Goal: Task Accomplishment & Management: Use online tool/utility

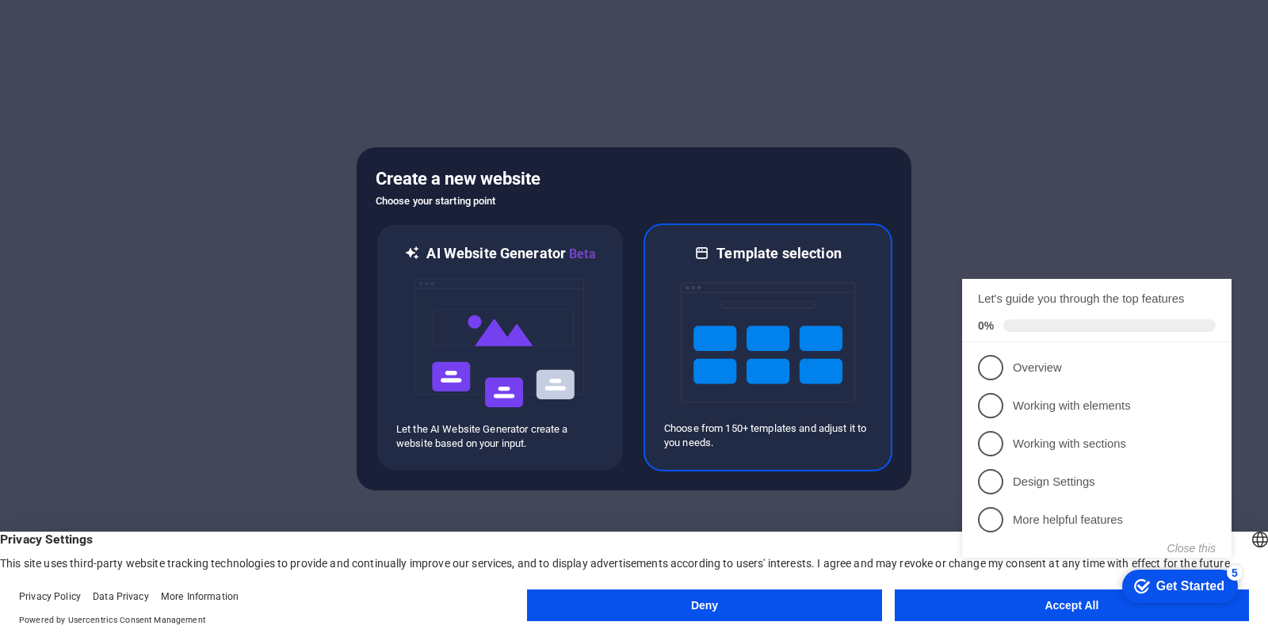
click at [736, 275] on img at bounding box center [768, 342] width 174 height 158
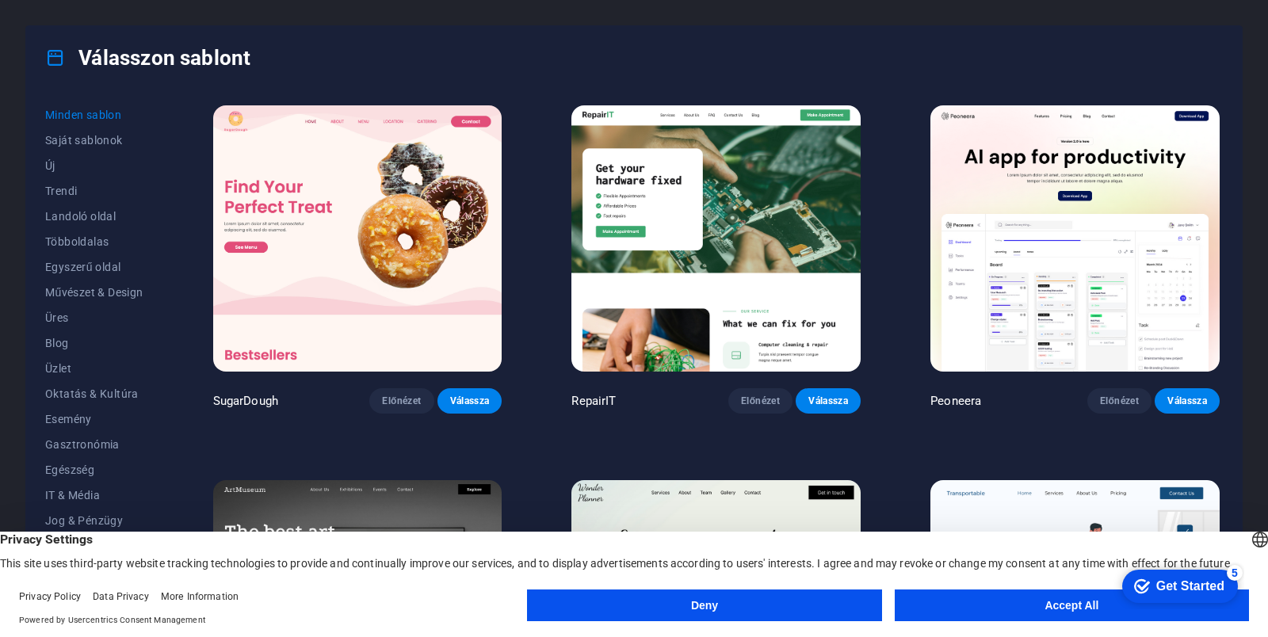
click at [820, 617] on button "Deny" at bounding box center [704, 605] width 354 height 32
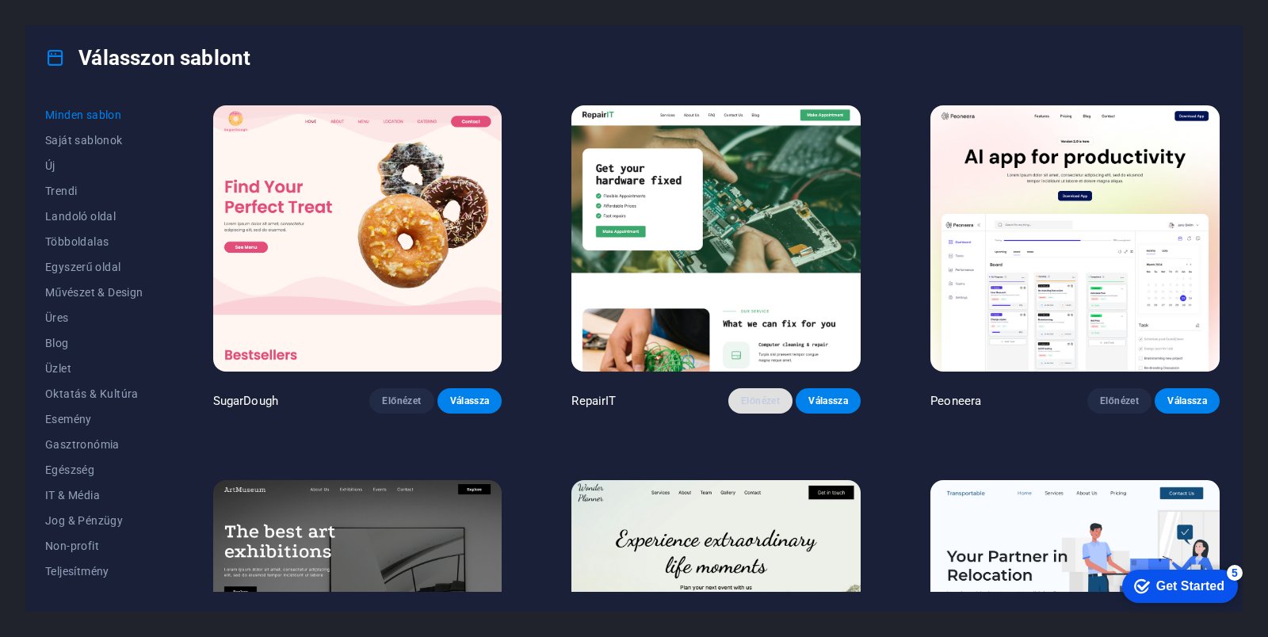
click at [771, 407] on button "Előnézet" at bounding box center [760, 400] width 65 height 25
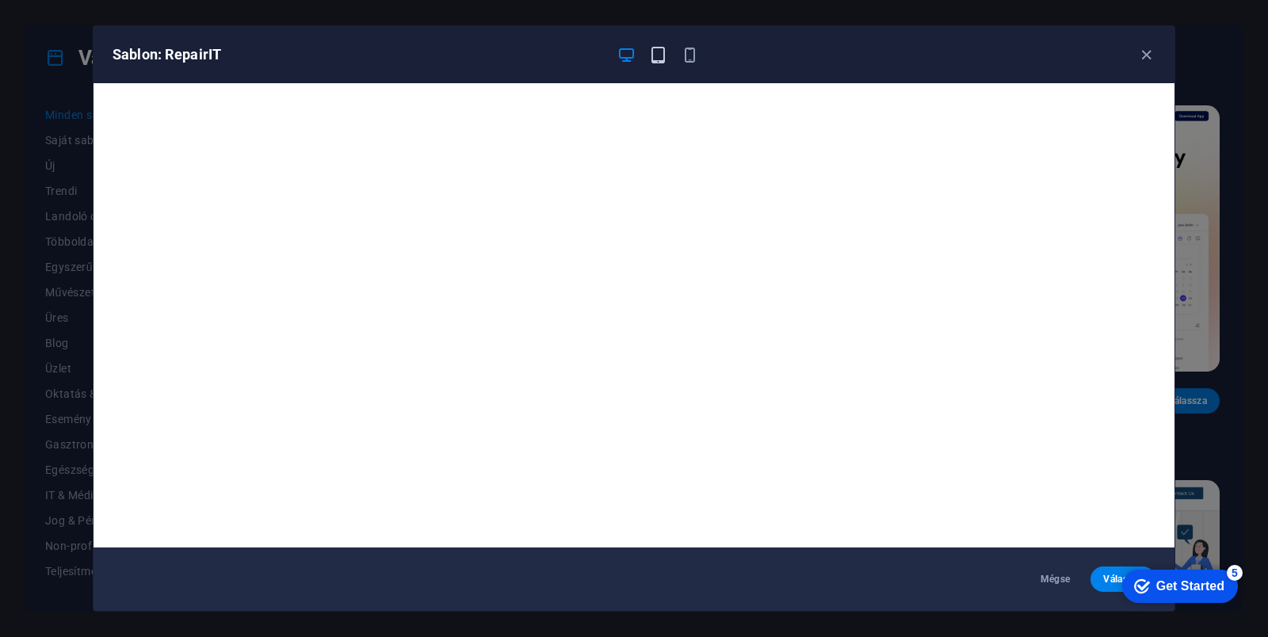
click at [658, 63] on button "button" at bounding box center [657, 54] width 19 height 19
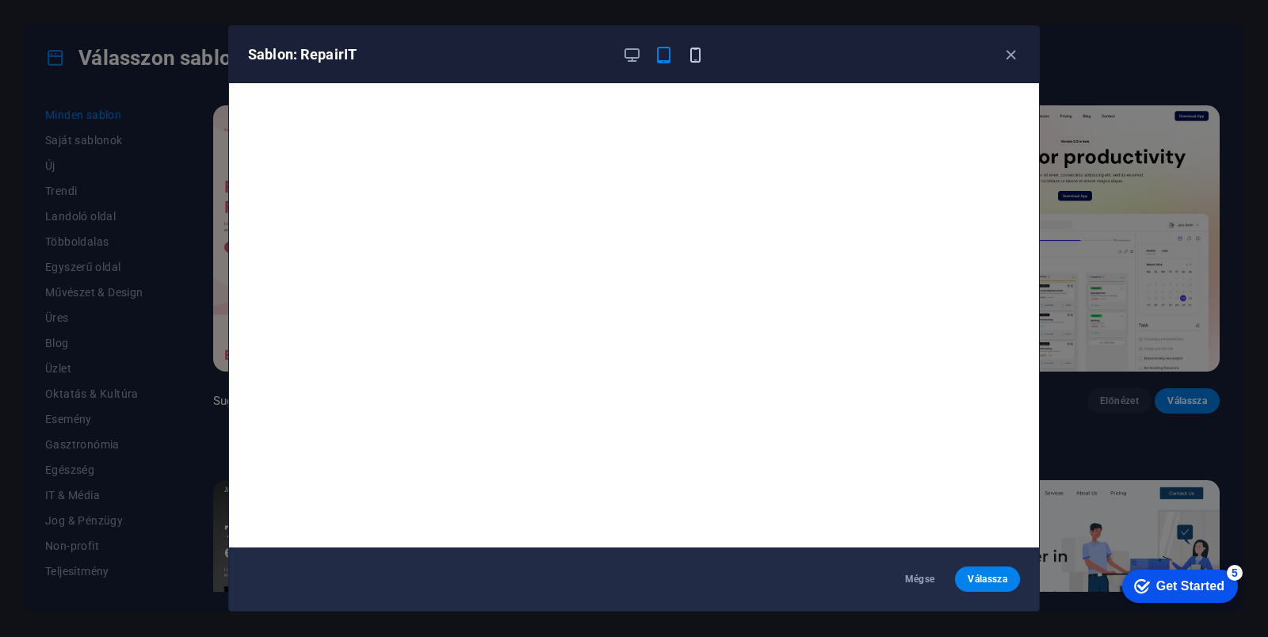
click at [700, 52] on icon "button" at bounding box center [695, 55] width 18 height 18
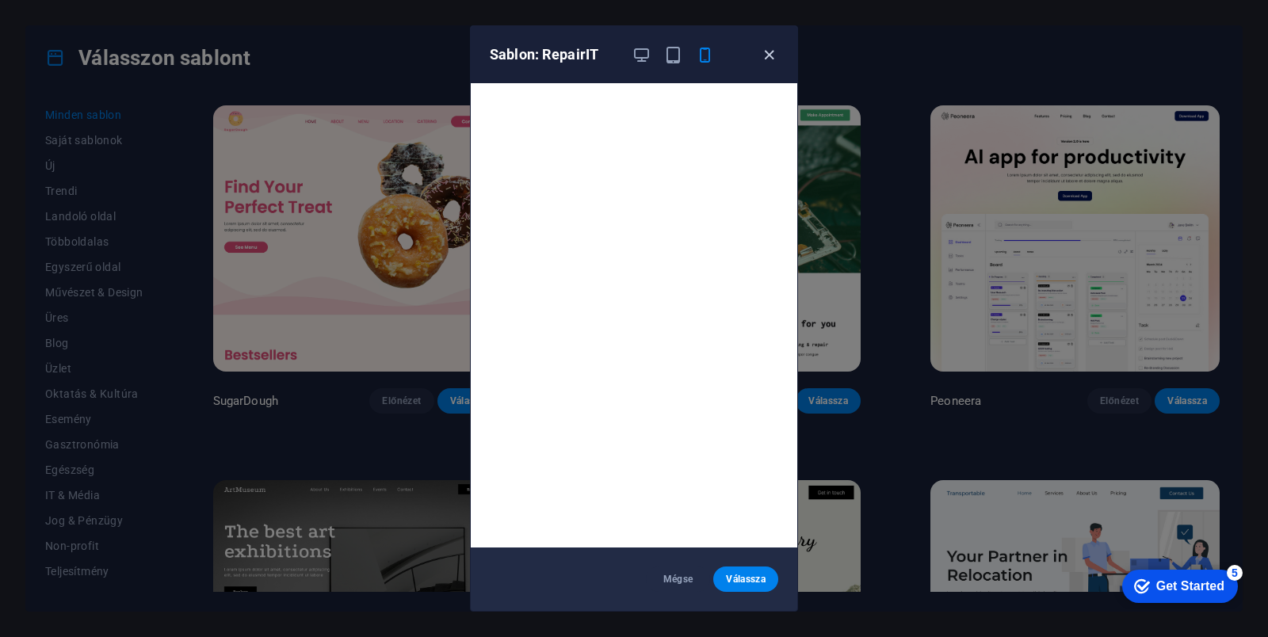
click at [771, 61] on icon "button" at bounding box center [769, 55] width 18 height 18
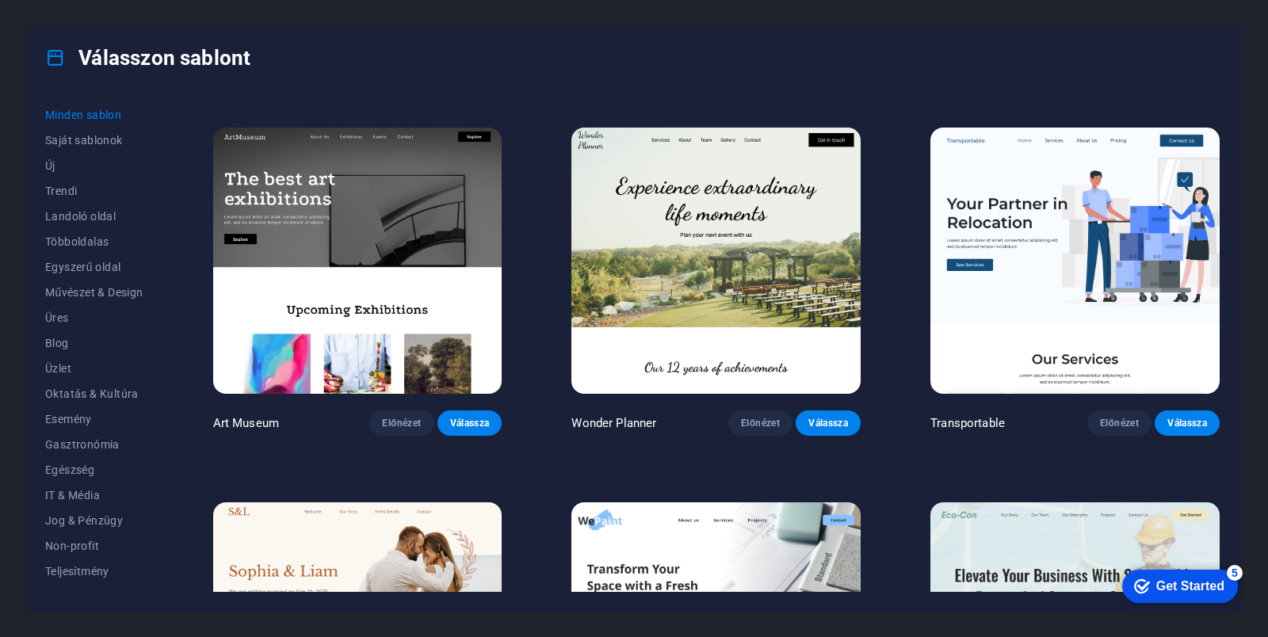
scroll to position [349, 0]
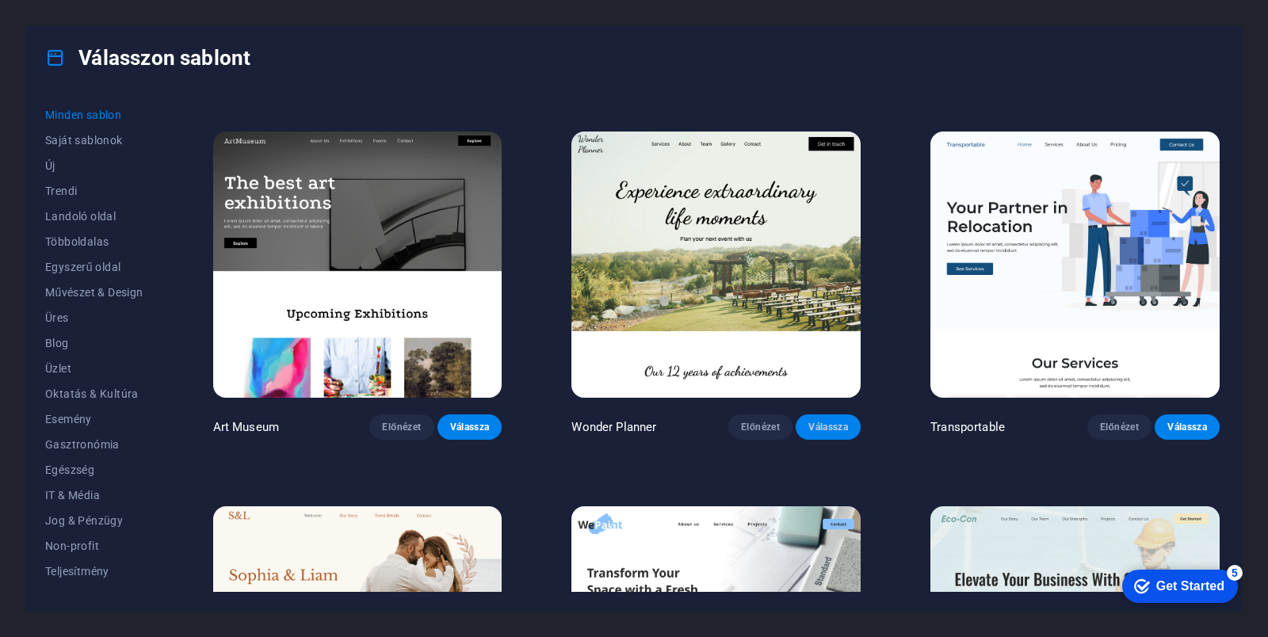
click at [814, 429] on button "Válassza" at bounding box center [827, 426] width 65 height 25
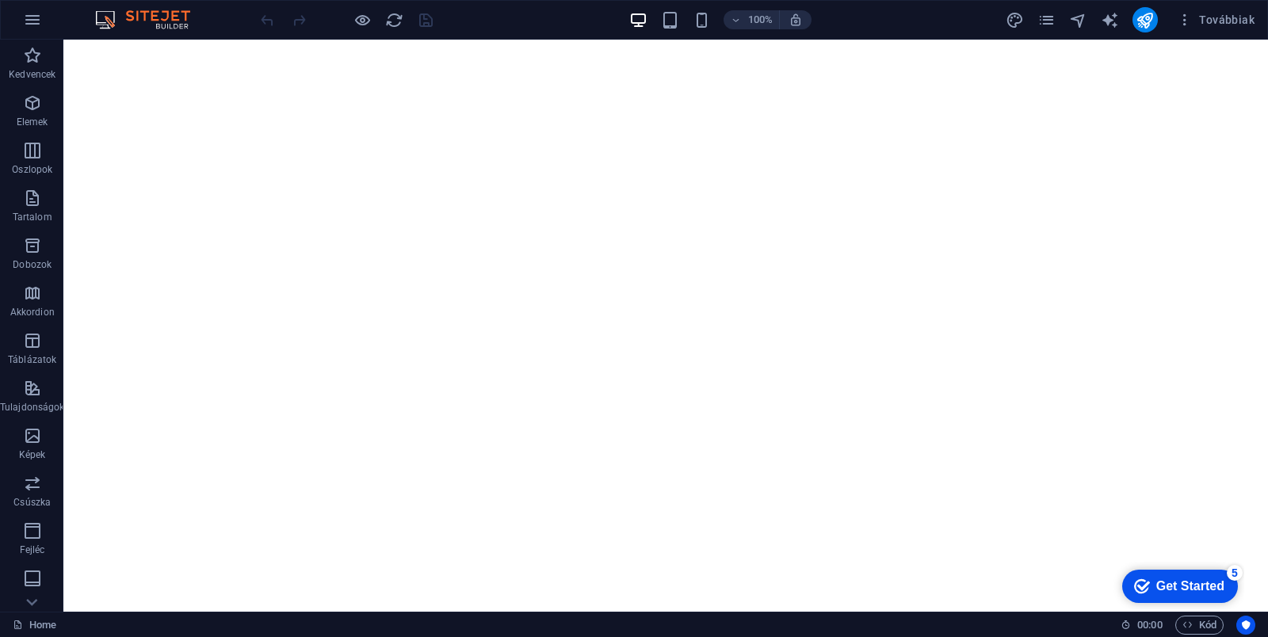
click at [1156, 574] on div "checkmark Get Started 5" at bounding box center [1180, 586] width 116 height 33
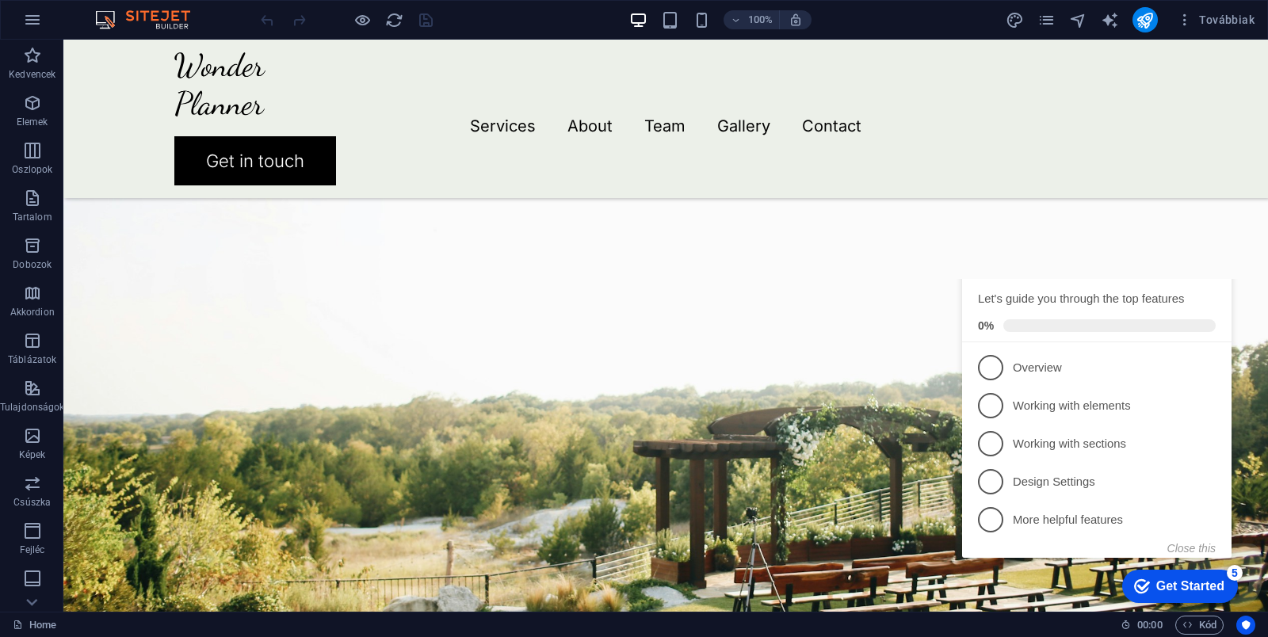
scroll to position [1216, 0]
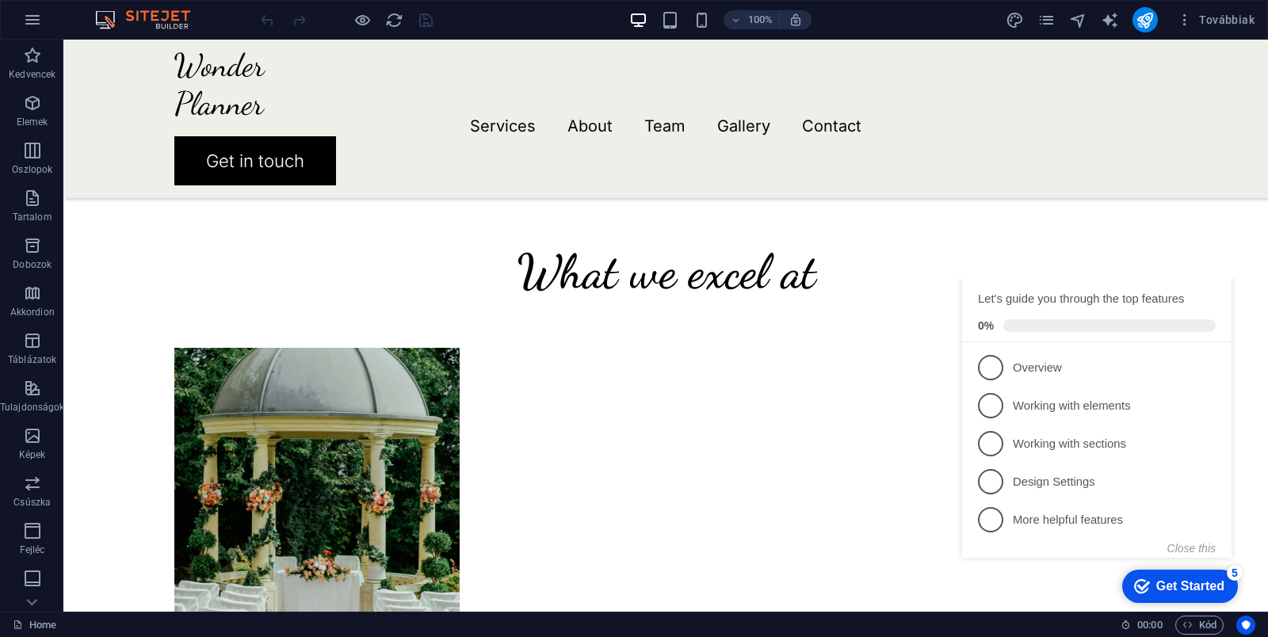
click at [1156, 574] on div "checkmark Get Started 5" at bounding box center [1180, 586] width 116 height 33
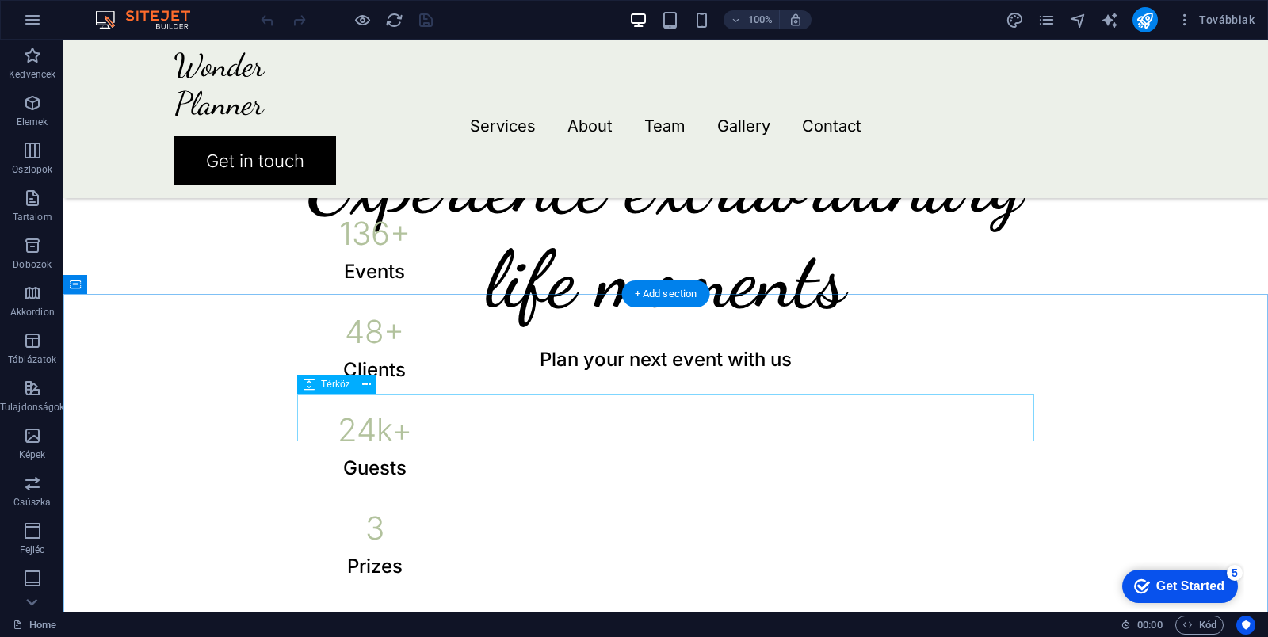
scroll to position [0, 0]
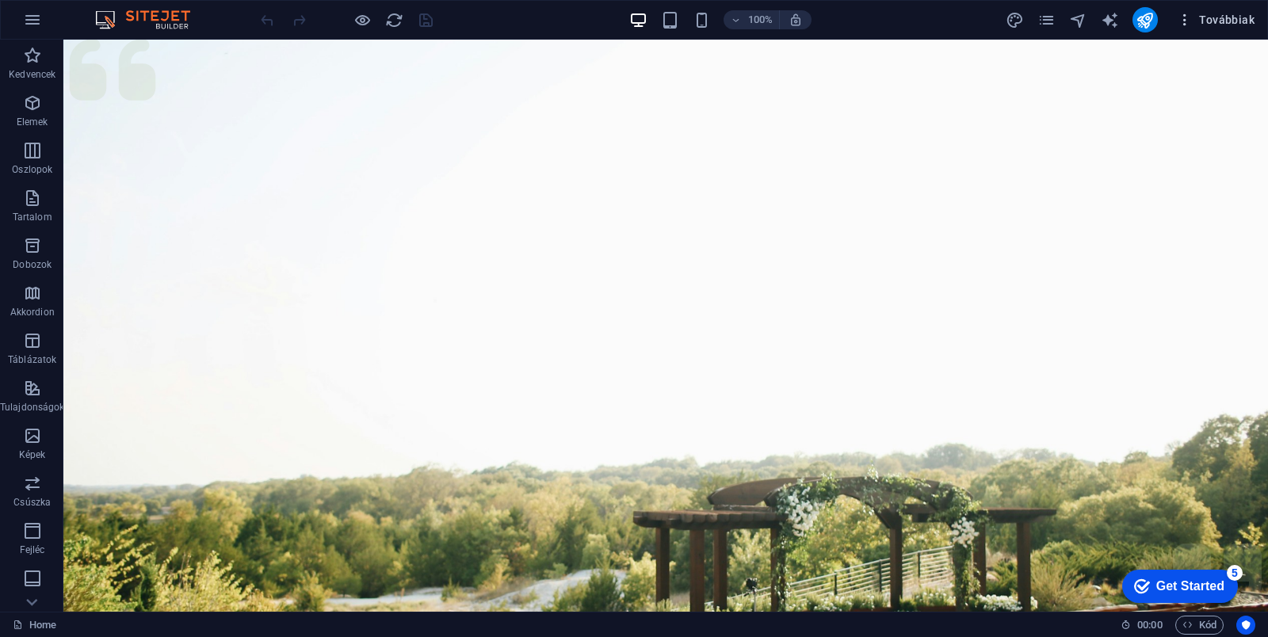
click at [1204, 16] on span "Továbbiak" at bounding box center [1216, 20] width 78 height 16
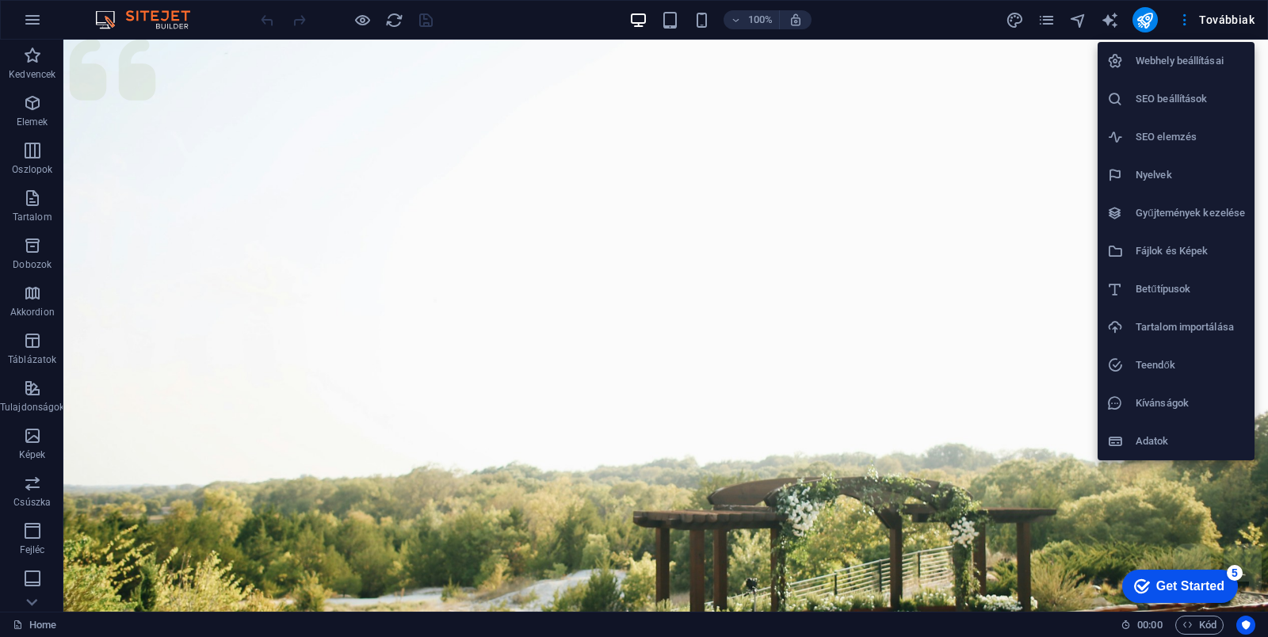
click at [36, 26] on div at bounding box center [634, 318] width 1268 height 637
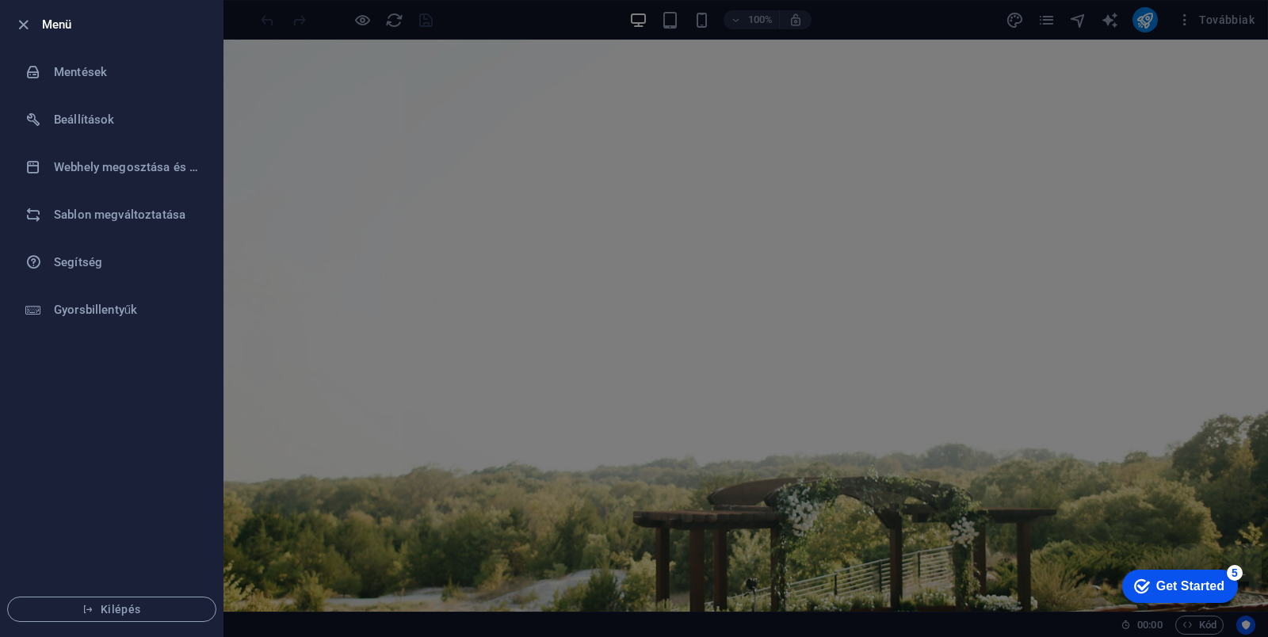
click at [154, 624] on li "Kilépés" at bounding box center [112, 609] width 222 height 54
click at [156, 612] on span "Kilépés" at bounding box center [112, 609] width 182 height 13
